Goal: Information Seeking & Learning: Understand process/instructions

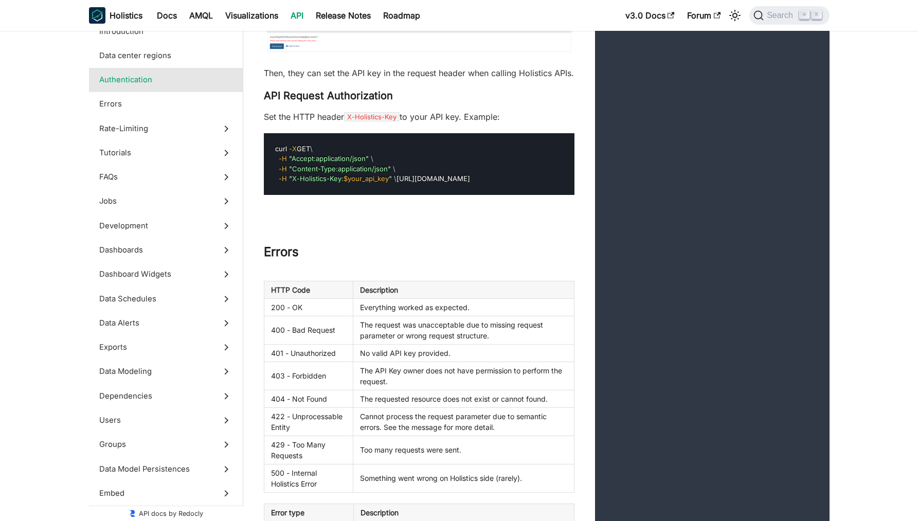
scroll to position [908, 0]
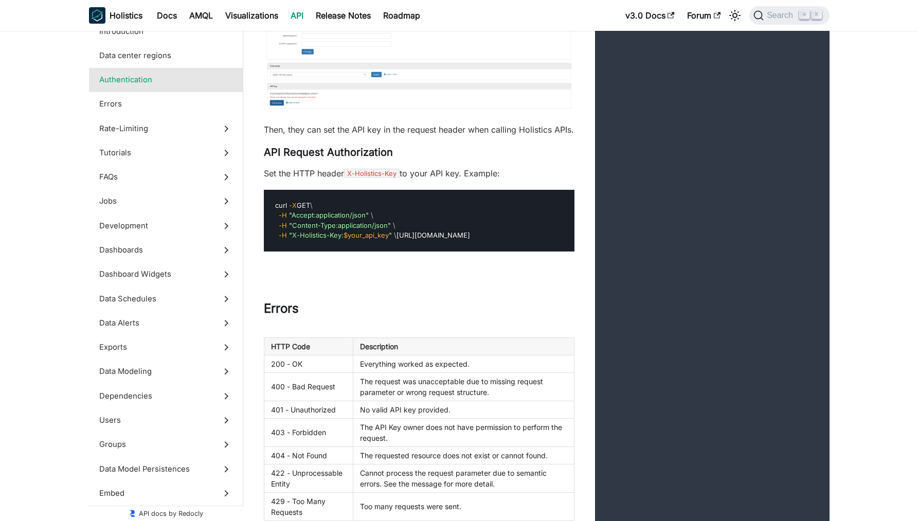
click at [347, 280] on div "Authentication Allow user API access In order for a user to use API key, they m…" at bounding box center [536, 1] width 586 height 558
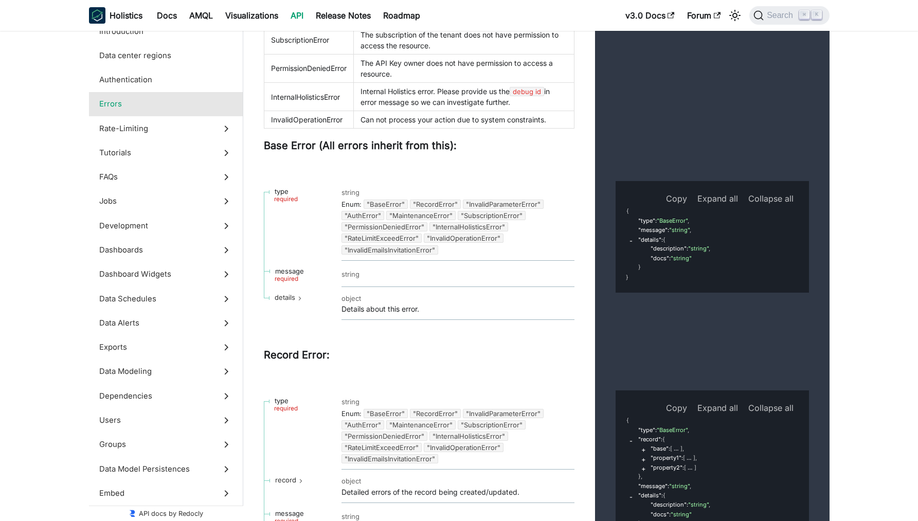
scroll to position [1587, 0]
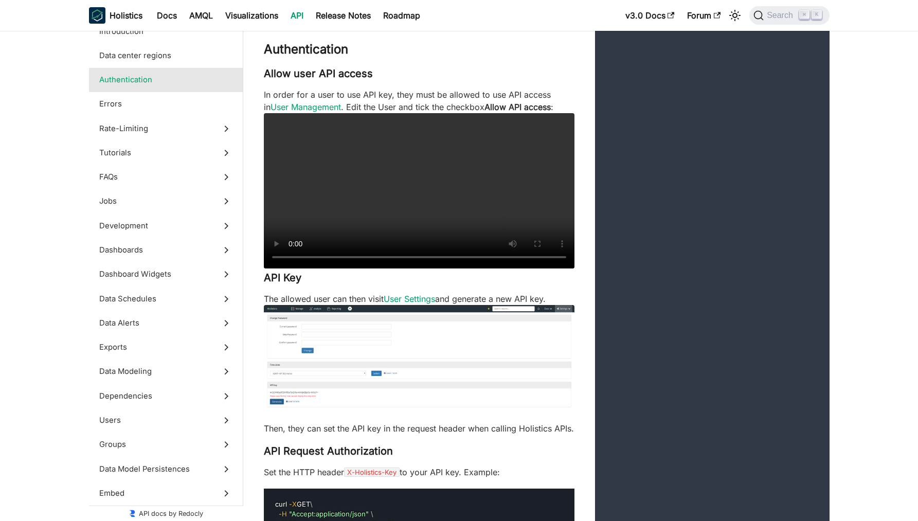
scroll to position [608, 0]
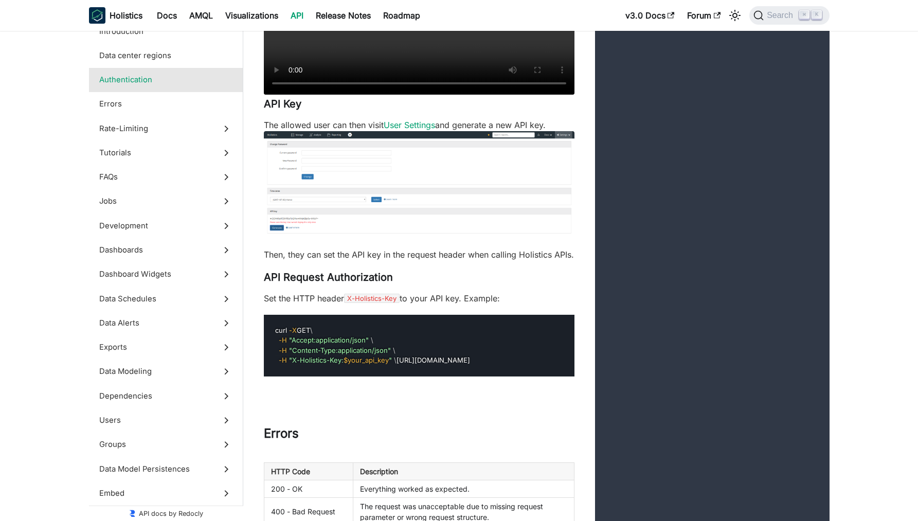
scroll to position [826, 0]
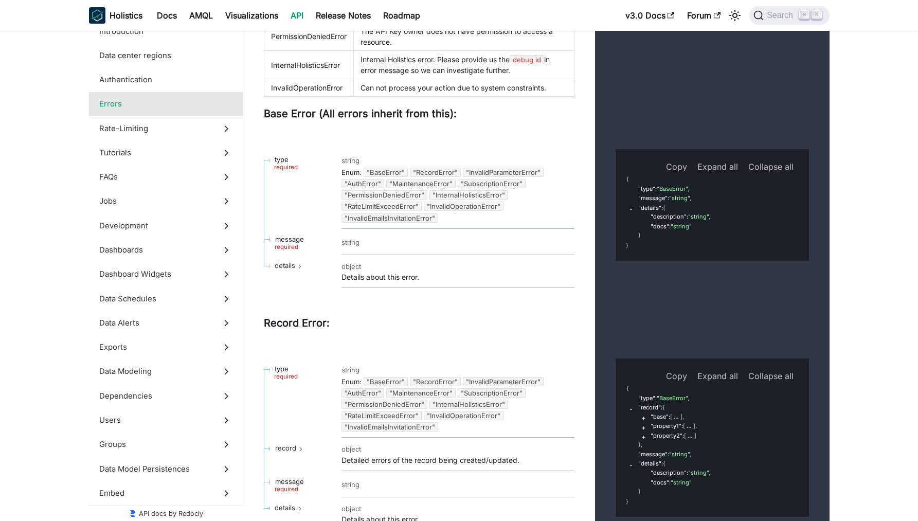
scroll to position [1656, 0]
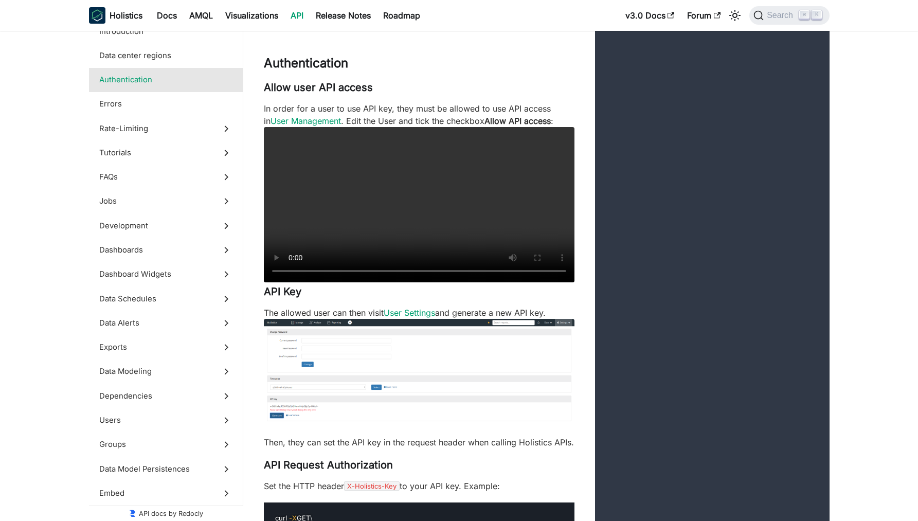
scroll to position [591, 0]
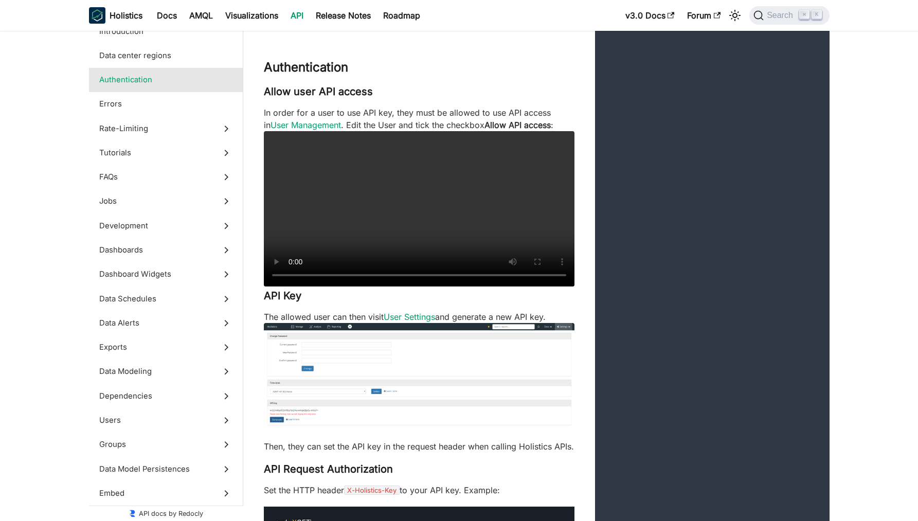
scroll to position [552, 0]
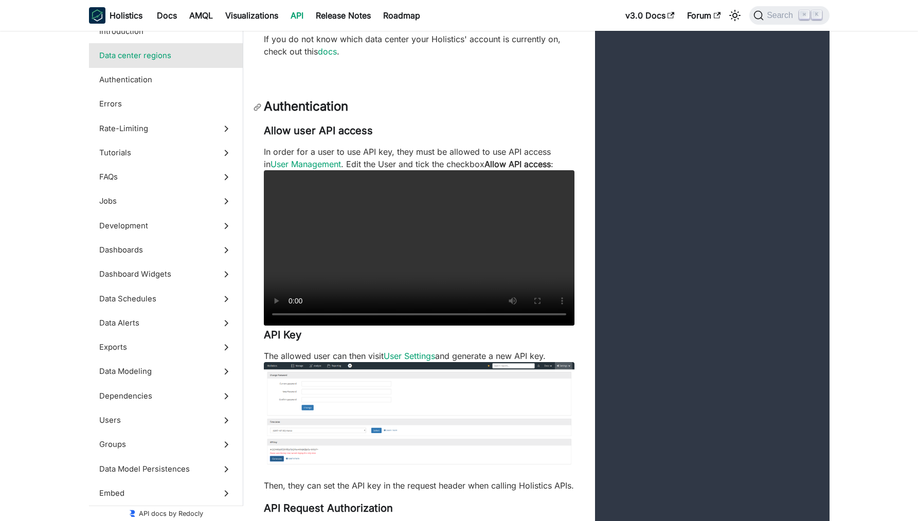
click at [256, 100] on link "section/Authentication" at bounding box center [259, 106] width 10 height 12
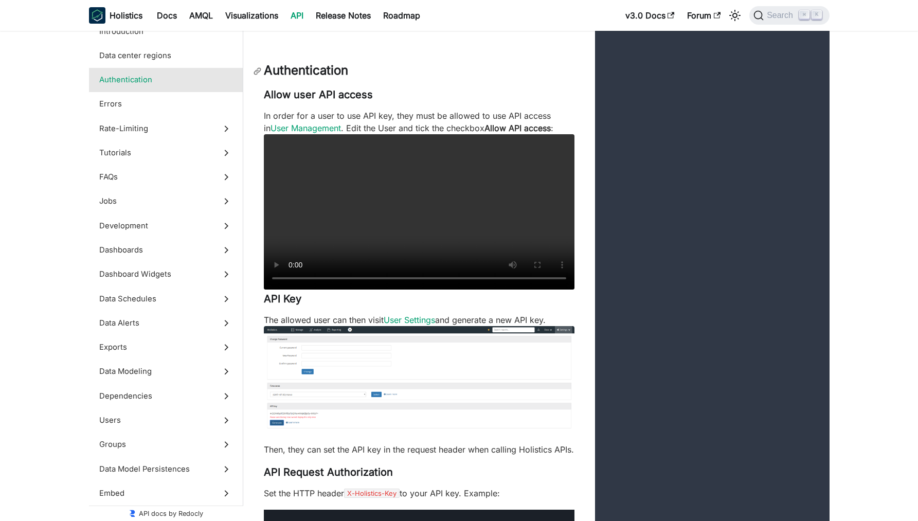
click at [262, 64] on link "section/Authentication" at bounding box center [259, 70] width 10 height 12
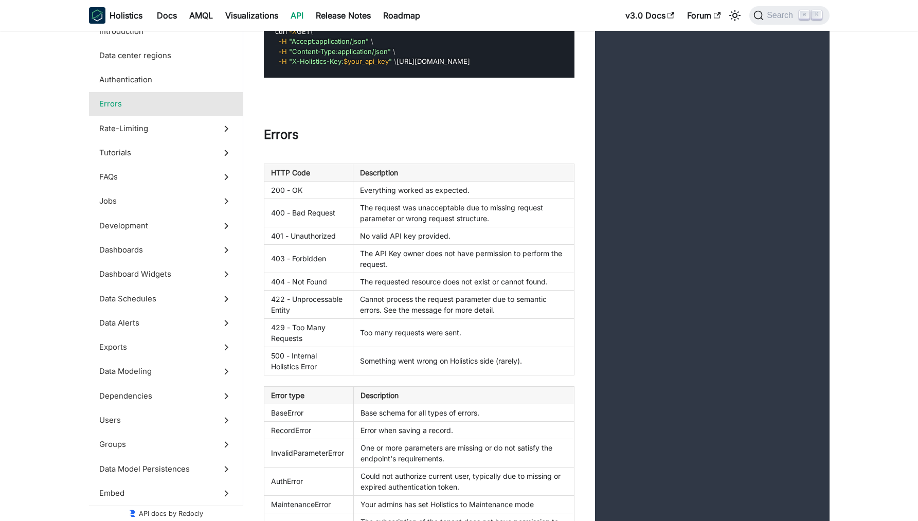
scroll to position [800, 0]
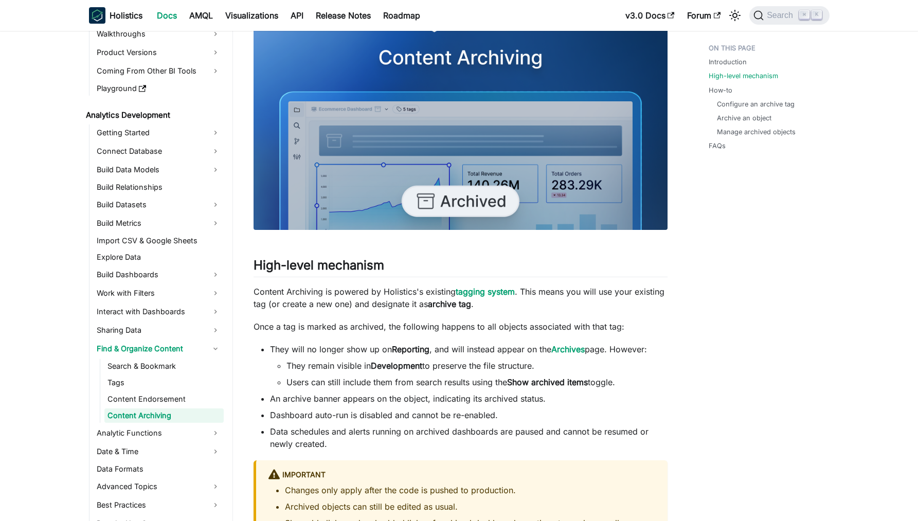
scroll to position [527, 0]
